Goal: Task Accomplishment & Management: Use online tool/utility

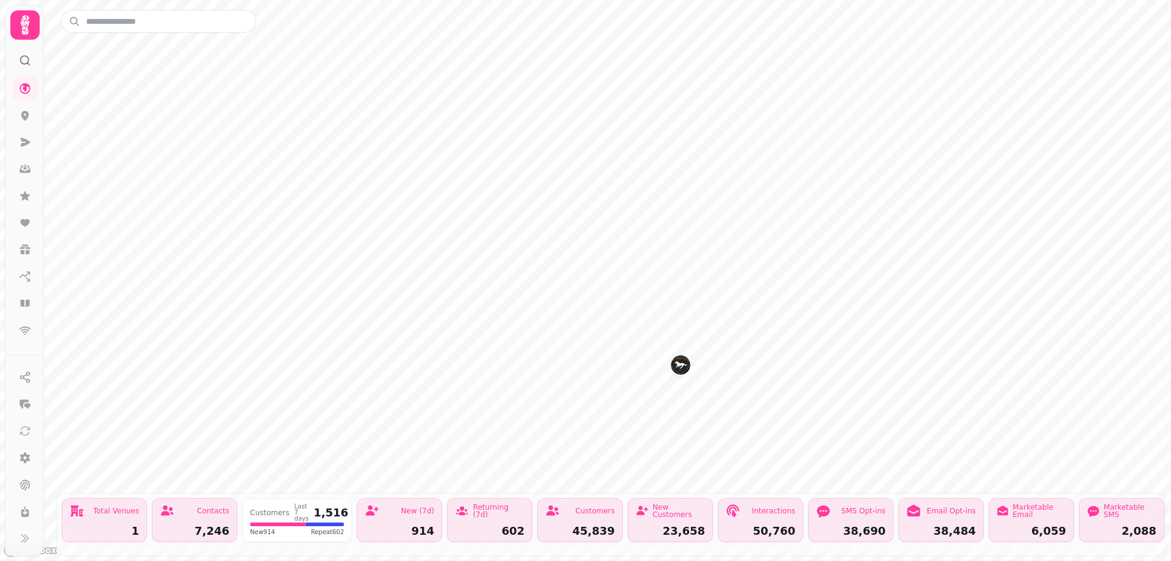
click at [678, 372] on img "The High Flyer" at bounding box center [680, 364] width 19 height 19
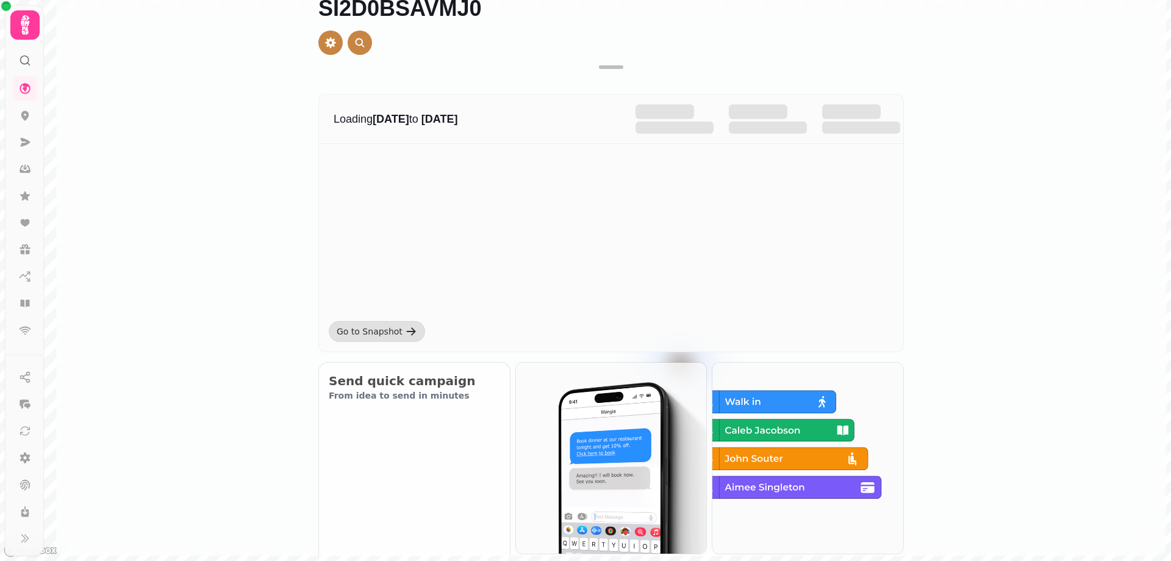
drag, startPoint x: 680, startPoint y: 368, endPoint x: 463, endPoint y: 192, distance: 279.7
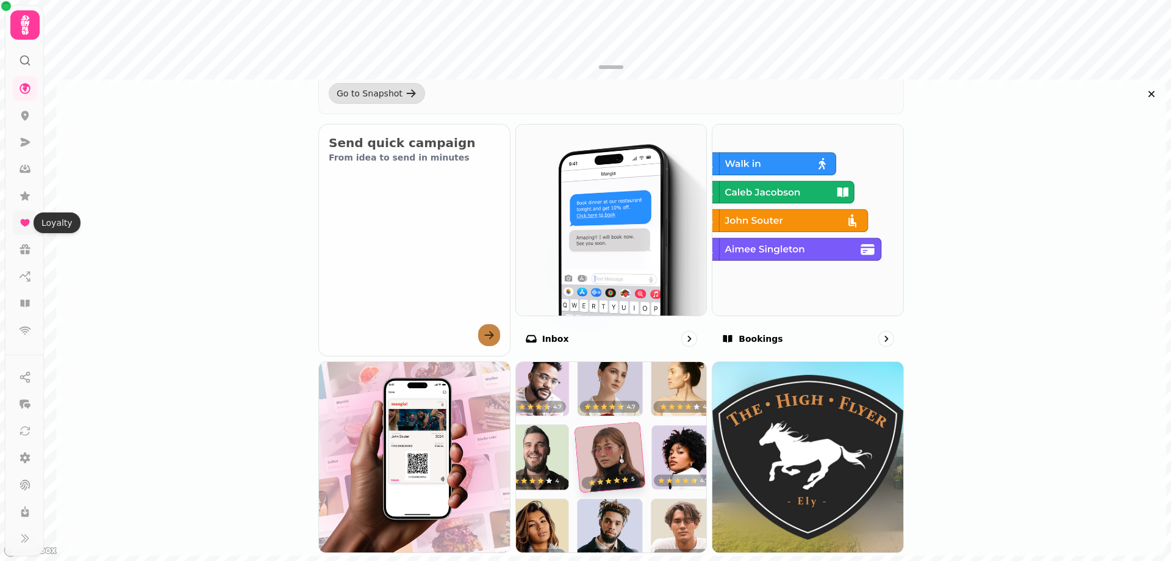
scroll to position [244, 0]
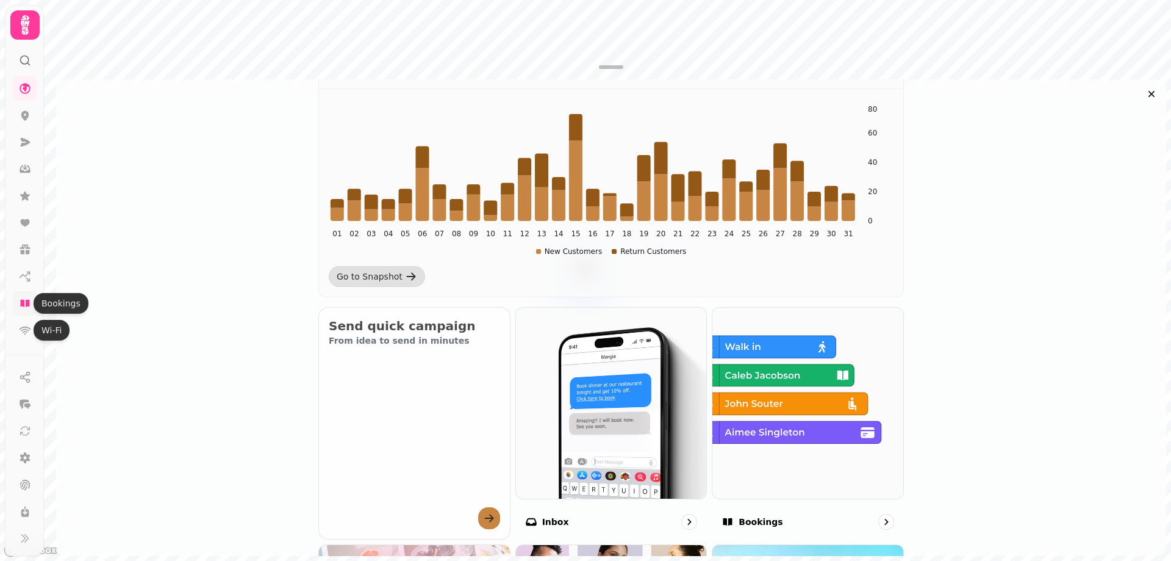
click at [29, 306] on icon at bounding box center [24, 302] width 9 height 7
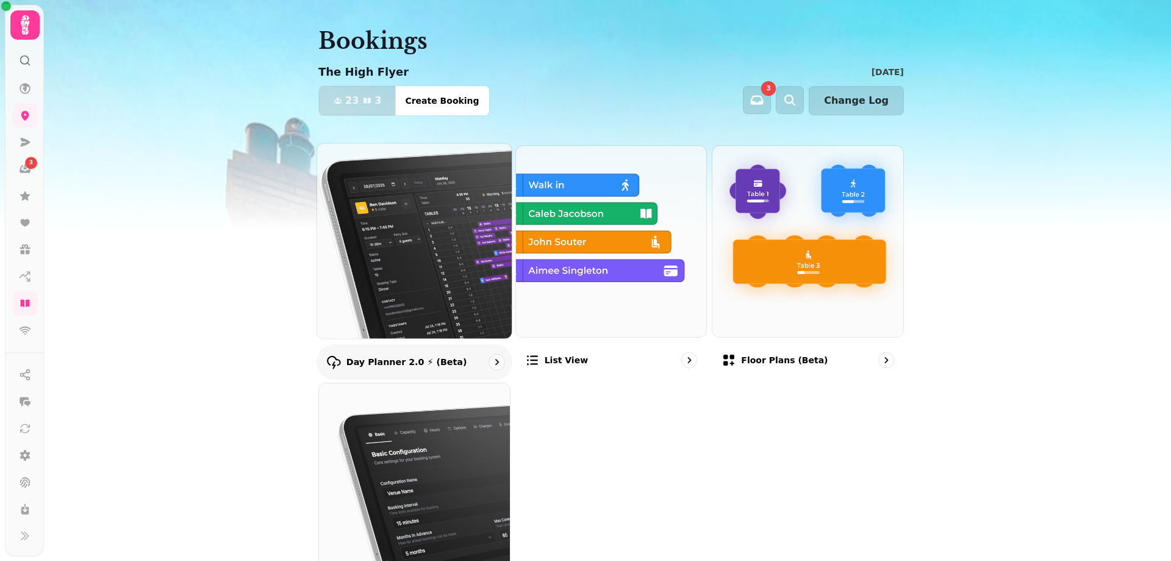
click at [449, 233] on img at bounding box center [414, 241] width 214 height 214
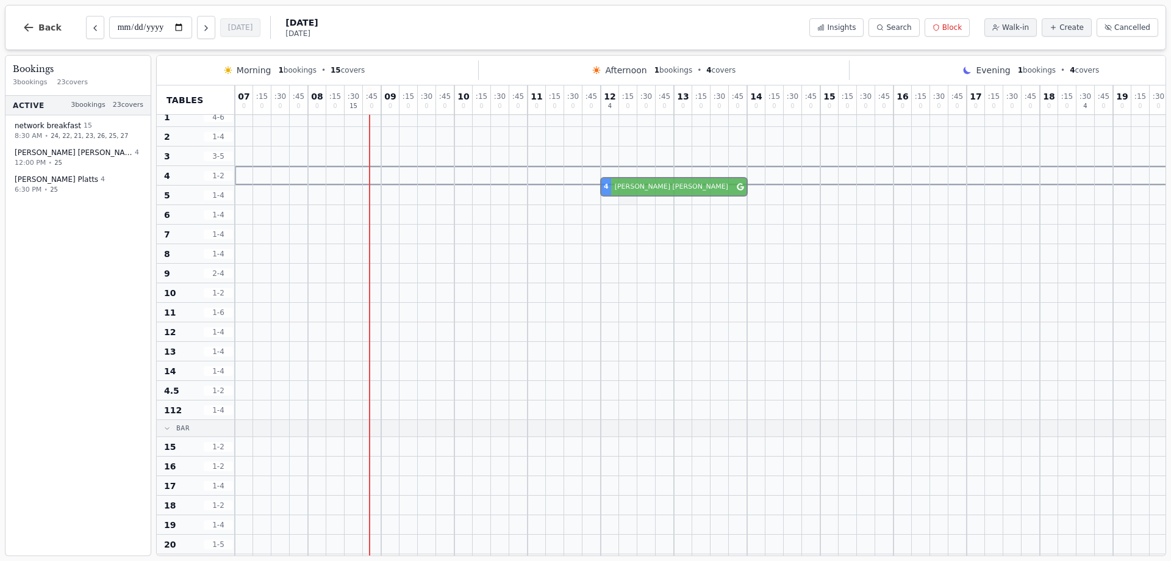
scroll to position [13, 0]
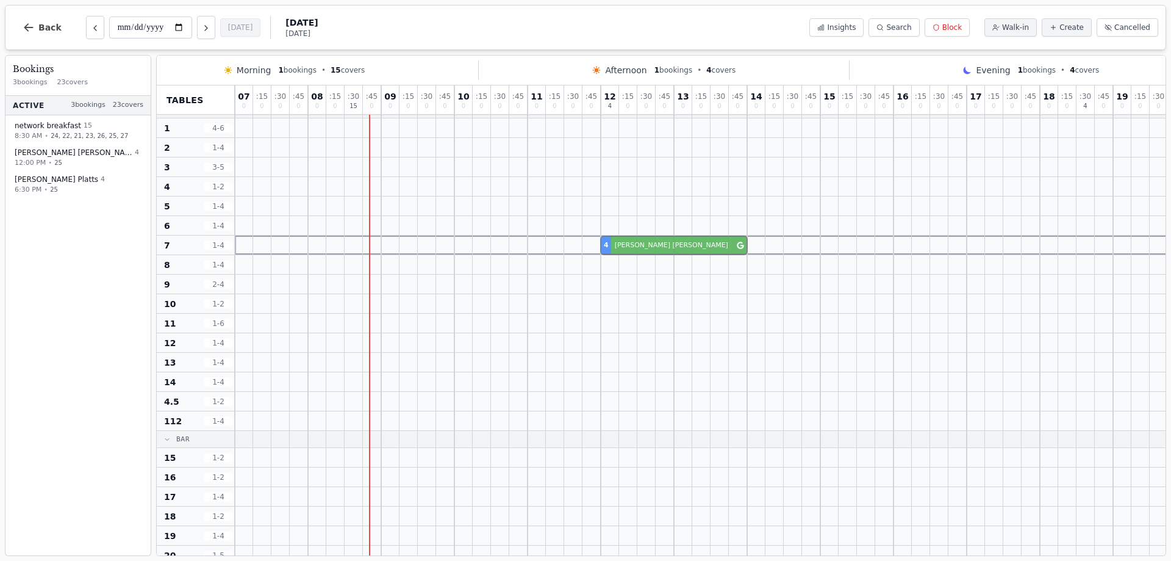
drag, startPoint x: 623, startPoint y: 340, endPoint x: 625, endPoint y: 254, distance: 86.0
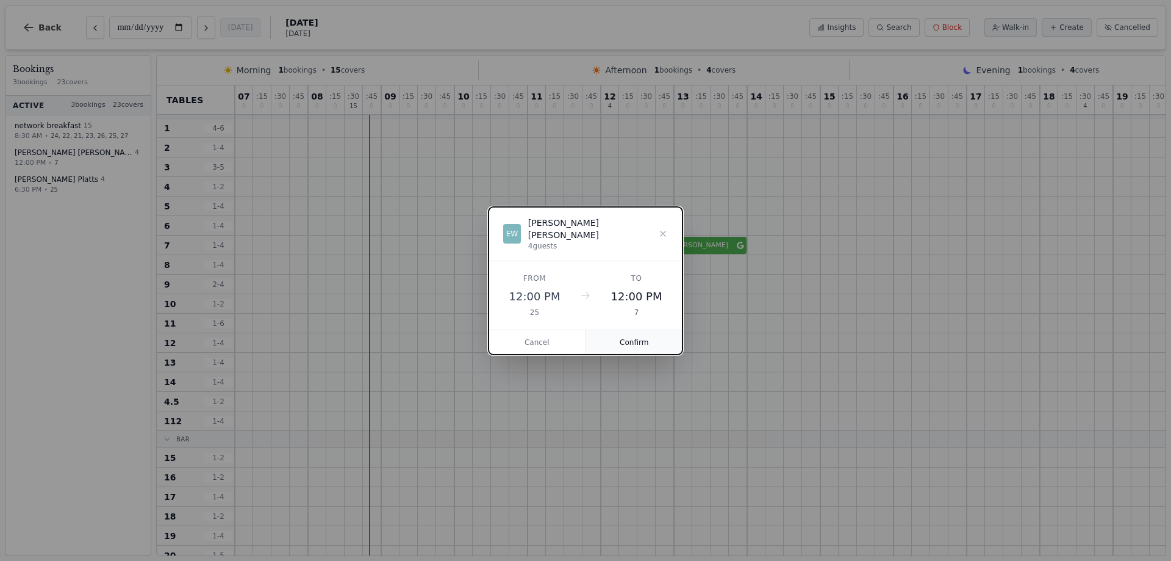
drag, startPoint x: 640, startPoint y: 332, endPoint x: 681, endPoint y: 320, distance: 42.1
click at [640, 332] on button "Confirm" at bounding box center [634, 342] width 97 height 24
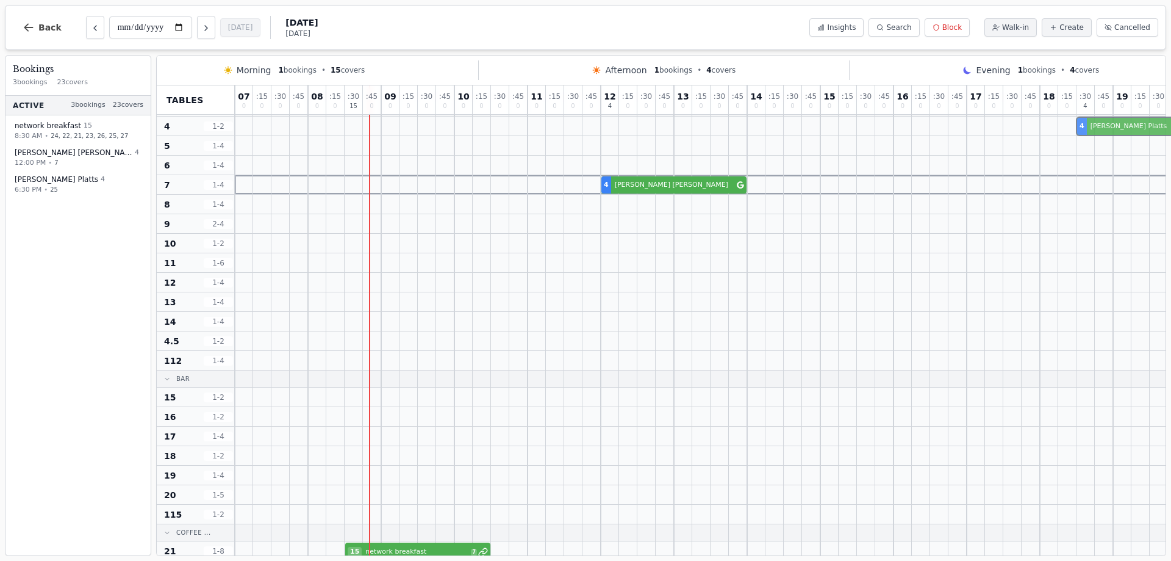
scroll to position [40, 0]
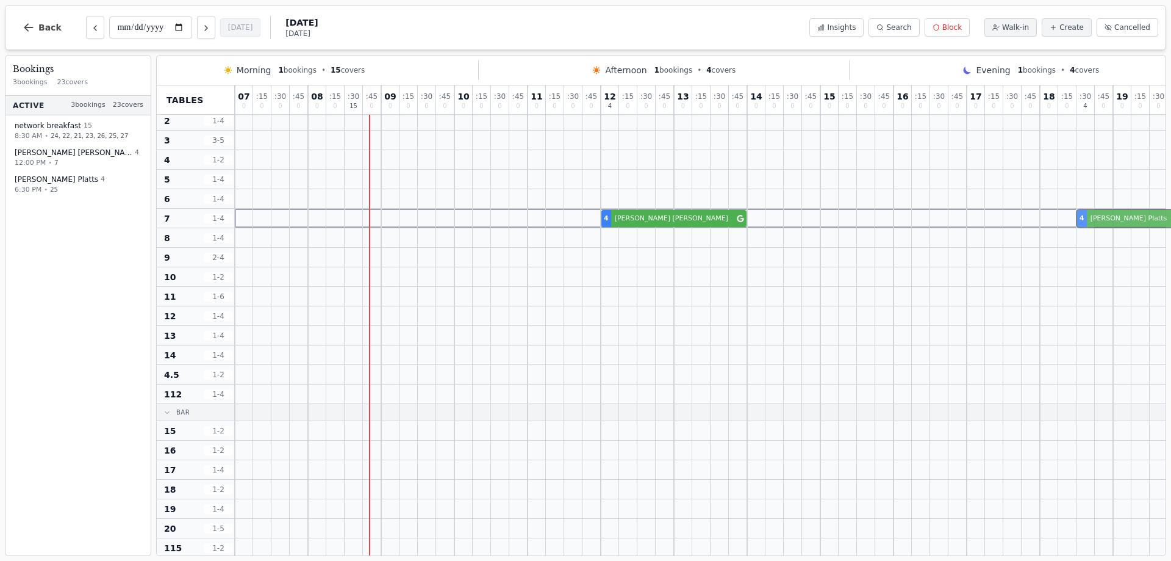
drag, startPoint x: 1095, startPoint y: 323, endPoint x: 1094, endPoint y: 214, distance: 108.6
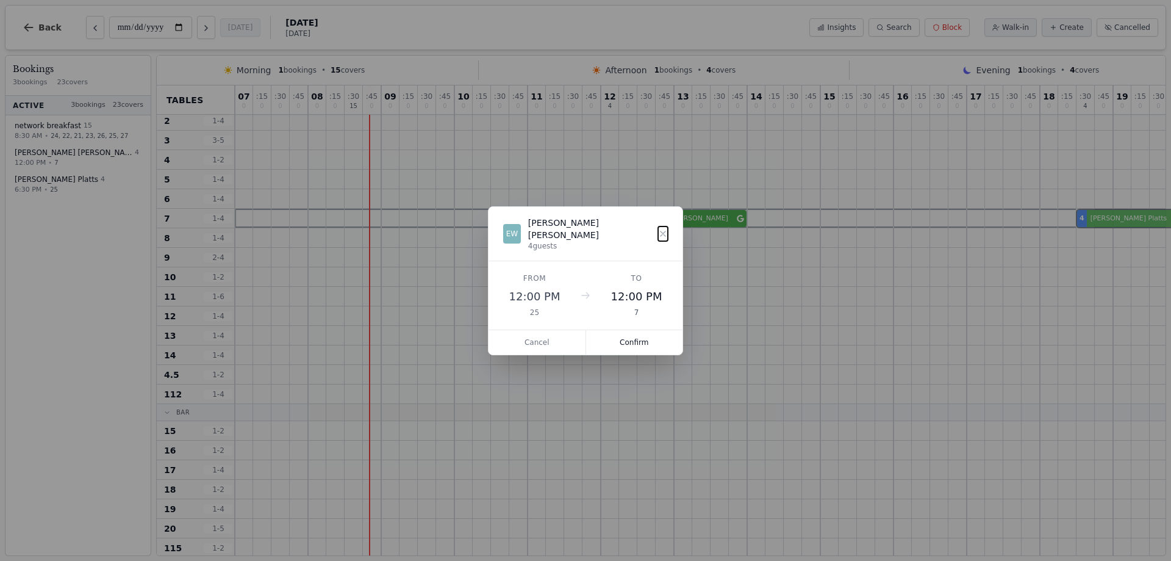
click at [1094, 214] on div "07 0 : 15 0 : 30 0 : 45 0 08 0 : 15 0 : 30 15 : 45 0 09 0 : 15 0 : 30 0 : 45 0 …" at bounding box center [802, 561] width 1134 height 1032
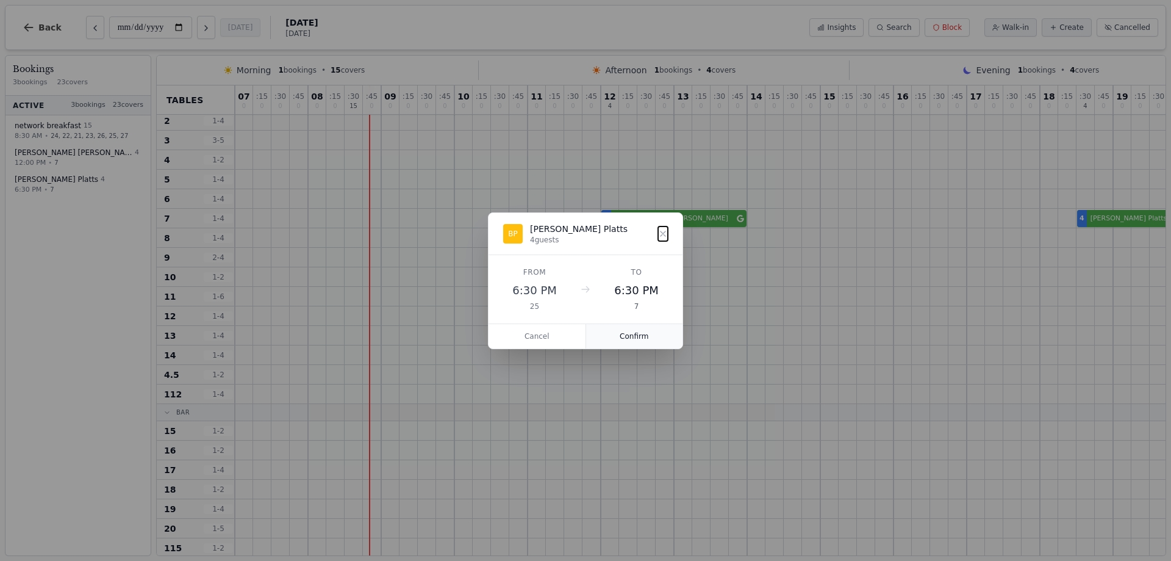
click at [646, 333] on button "Confirm" at bounding box center [634, 336] width 97 height 24
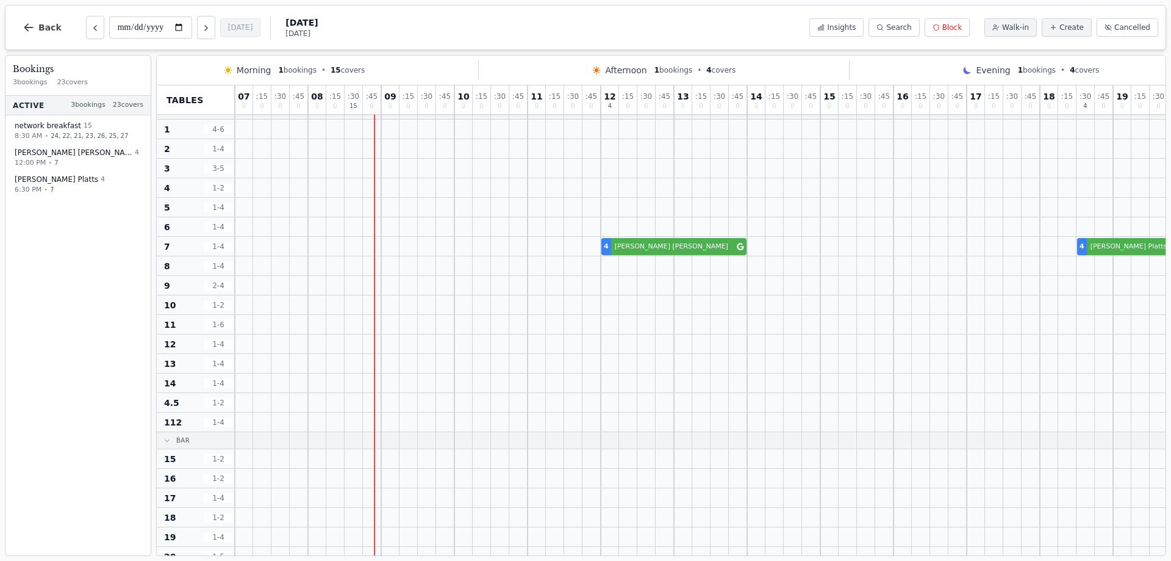
scroll to position [0, 0]
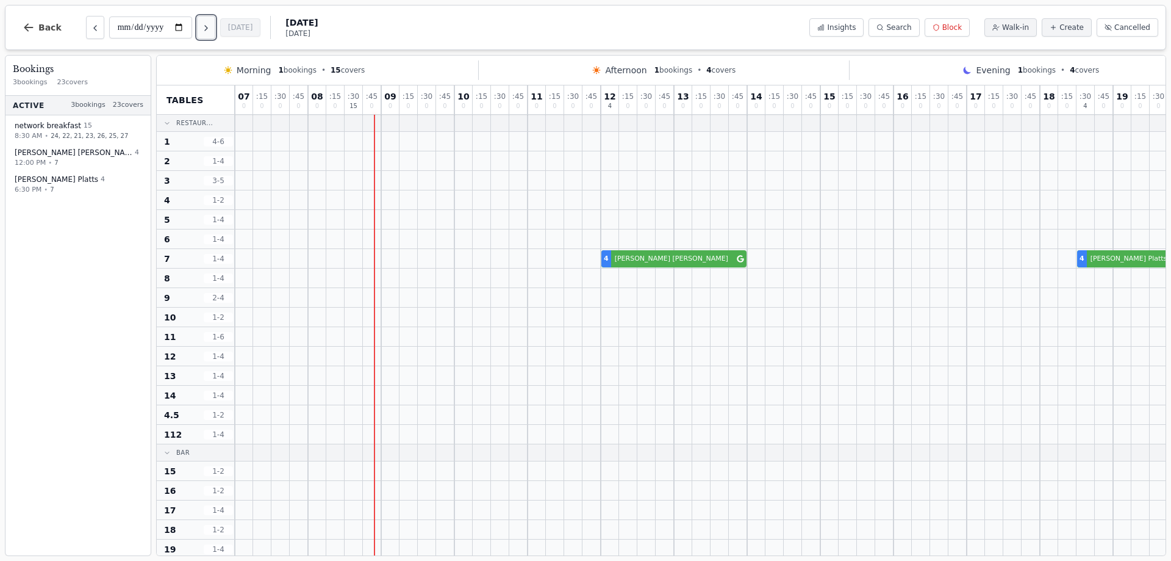
click at [210, 26] on icon "Next day" at bounding box center [206, 28] width 10 height 10
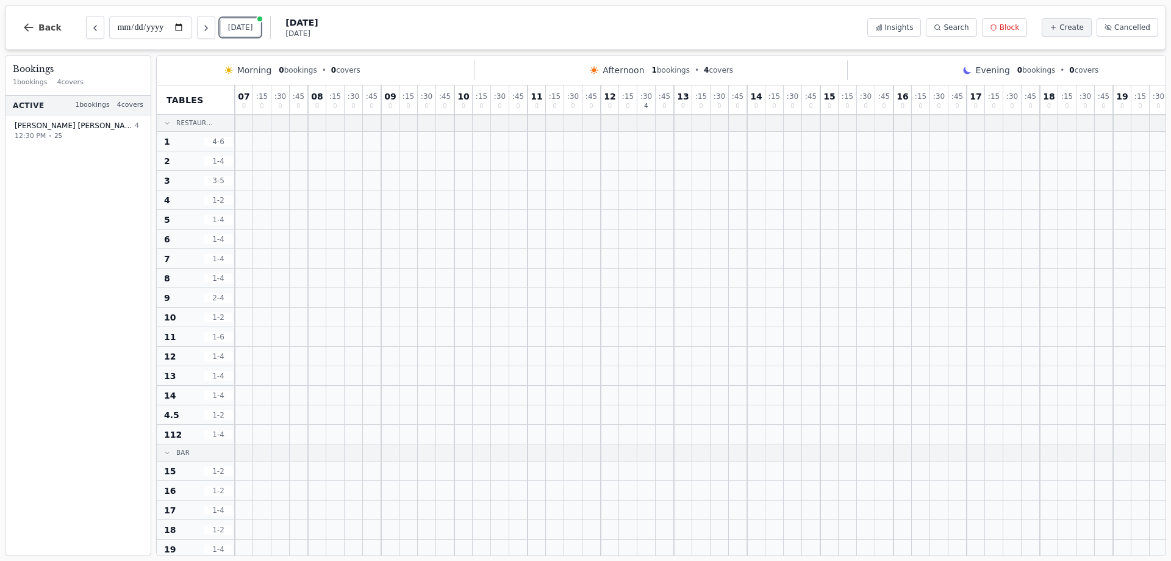
drag, startPoint x: 249, startPoint y: 24, endPoint x: 267, endPoint y: 4, distance: 27.3
click at [249, 26] on button "[DATE]" at bounding box center [240, 27] width 41 height 18
type input "**********"
